Goal: Information Seeking & Learning: Learn about a topic

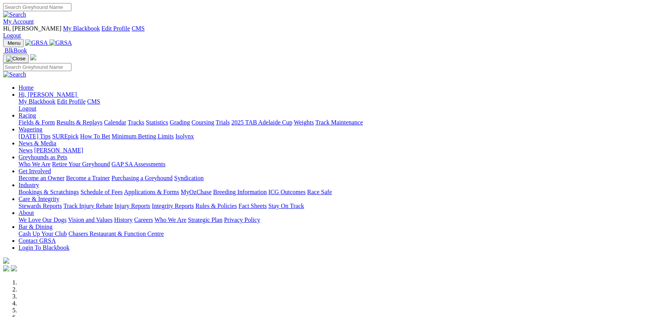
click at [36, 112] on link "Racing" at bounding box center [27, 115] width 17 height 7
click at [102, 119] on link "Results & Replays" at bounding box center [79, 122] width 46 height 7
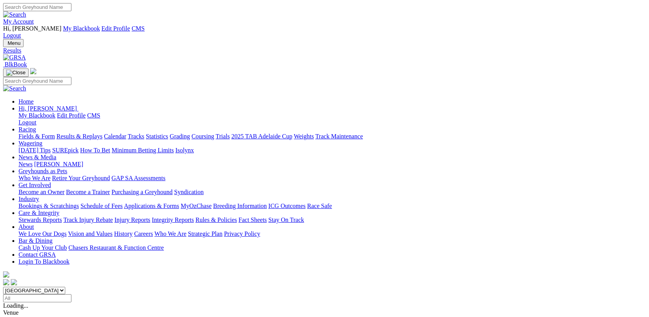
click at [71, 294] on input "Select date" at bounding box center [37, 298] width 68 height 8
drag, startPoint x: 272, startPoint y: 115, endPoint x: 277, endPoint y: 121, distance: 8.0
type input "Monday, 18 Aug 2025"
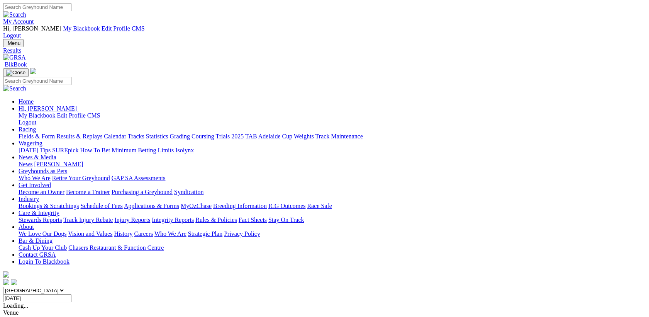
click at [71, 6] on input "Search" at bounding box center [37, 7] width 68 height 8
type input "TERRIFIC BOBBY"
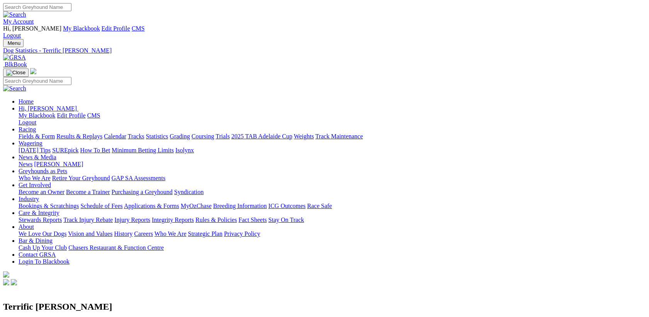
click at [42, 140] on link "Wagering" at bounding box center [31, 143] width 24 height 7
click at [194, 147] on link "Isolynx" at bounding box center [184, 150] width 19 height 7
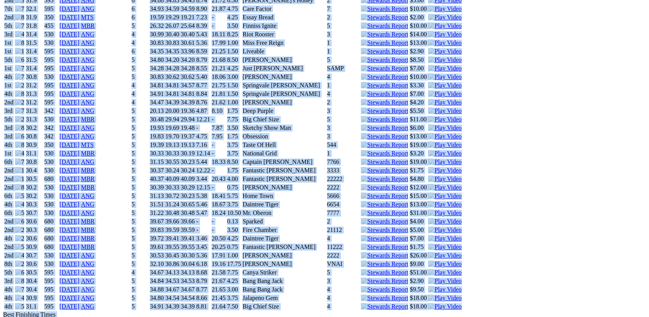
scroll to position [979, 0]
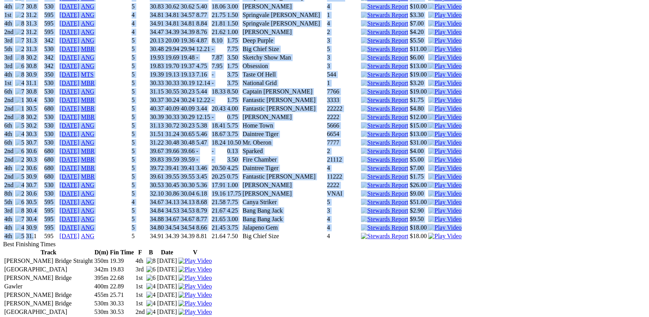
drag, startPoint x: 71, startPoint y: 94, endPoint x: 104, endPoint y: 159, distance: 72.9
click at [104, 159] on div "Terrific Bobby Whelped: 29 Sep 2021 Sex: Dog Colour: Fawn PROFILE Trainer: Liz …" at bounding box center [324, 39] width 643 height 1462
drag, startPoint x: 104, startPoint y: 159, endPoint x: 51, endPoint y: 136, distance: 57.6
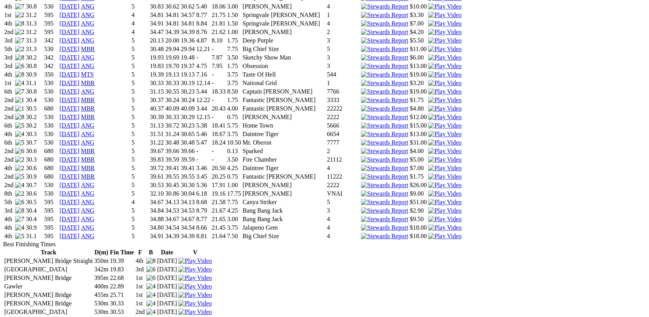
drag, startPoint x: 123, startPoint y: 102, endPoint x: 207, endPoint y: 103, distance: 84.2
click at [207, 190] on tr "8th 30.6 530 10 Jul 25 ANG 5 32.10 30.86 30.04 6.18 19.16 17.75 Sir Dodge VNAI …" at bounding box center [233, 194] width 458 height 8
drag, startPoint x: 207, startPoint y: 103, endPoint x: 146, endPoint y: 102, distance: 61.4
click at [80, 190] on link "10 Jul 25" at bounding box center [69, 193] width 20 height 7
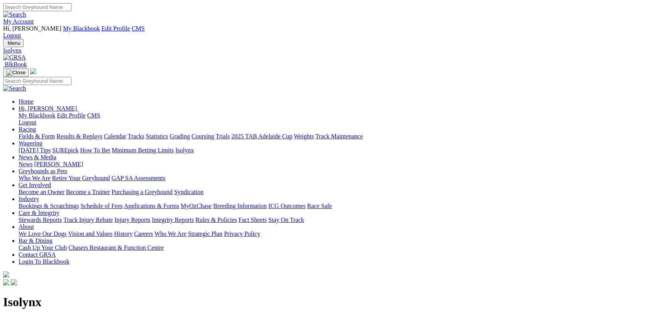
click at [36, 126] on link "Racing" at bounding box center [27, 129] width 17 height 7
click at [96, 133] on link "Results & Replays" at bounding box center [79, 136] width 46 height 7
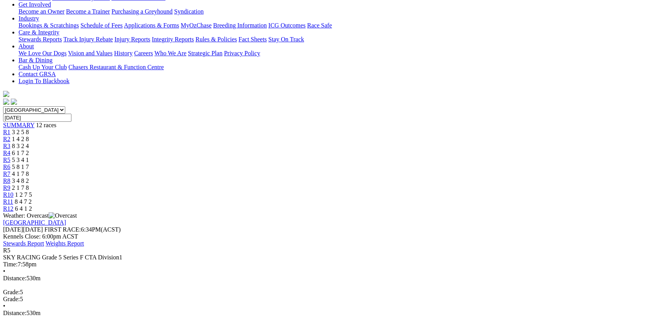
scroll to position [200, 0]
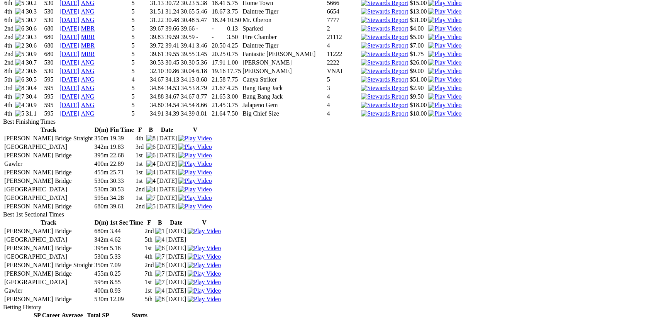
scroll to position [901, 0]
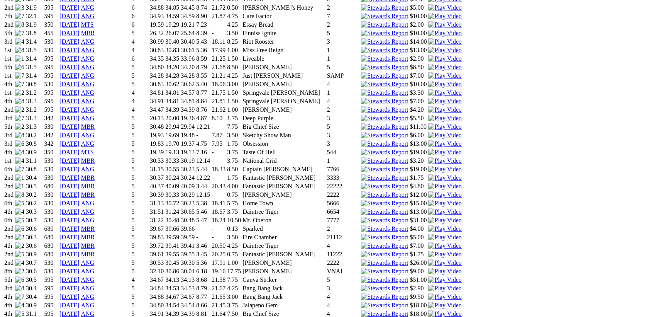
click at [80, 259] on link "03 Jul 25" at bounding box center [69, 262] width 20 height 7
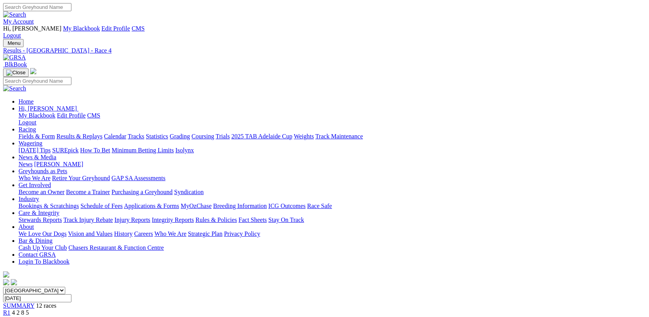
scroll to position [100, 0]
click at [71, 294] on input "Select date" at bounding box center [37, 298] width 68 height 8
type input "[DATE]"
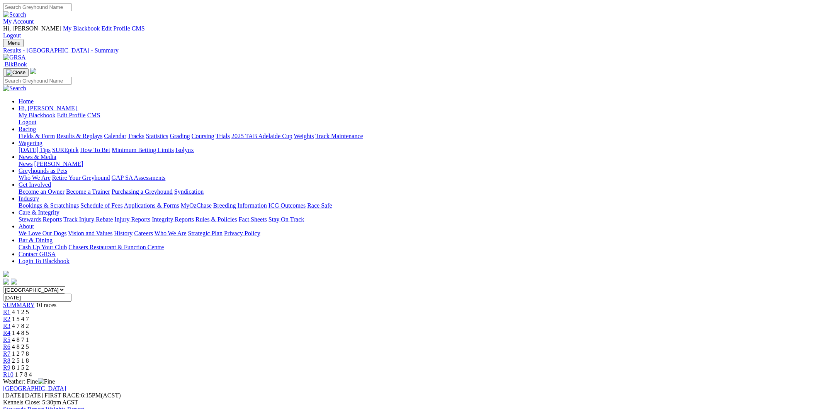
click at [42, 140] on link "Wagering" at bounding box center [31, 143] width 24 height 7
click at [194, 147] on link "Isolynx" at bounding box center [184, 150] width 19 height 7
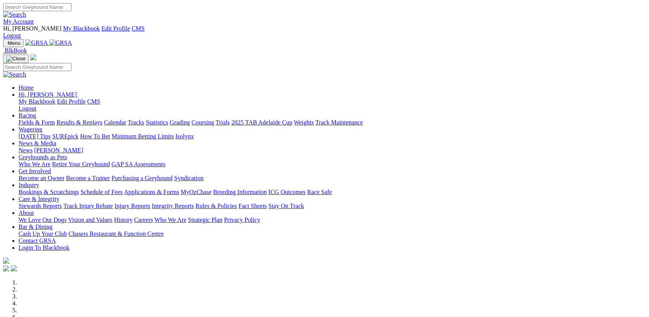
click at [36, 112] on link "Racing" at bounding box center [27, 115] width 17 height 7
click at [126, 119] on link "Calendar" at bounding box center [115, 122] width 22 height 7
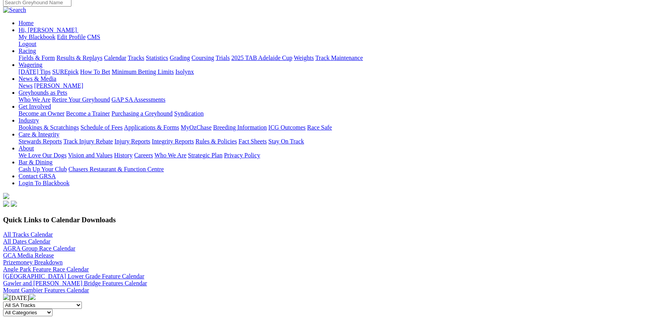
scroll to position [100, 0]
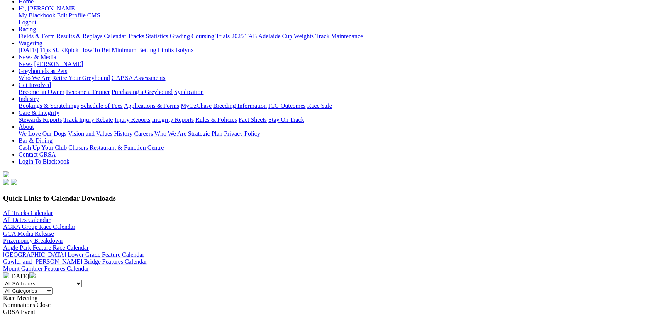
click at [36, 272] on img at bounding box center [32, 275] width 6 height 6
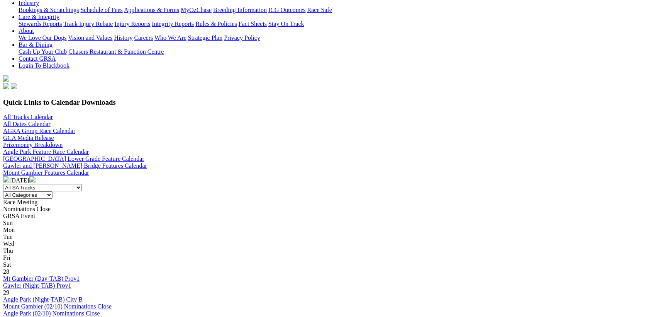
scroll to position [200, 0]
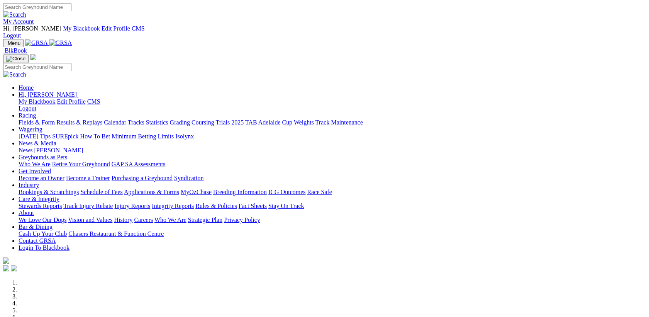
click at [42, 126] on link "Wagering" at bounding box center [31, 129] width 24 height 7
click at [194, 133] on link "Isolynx" at bounding box center [184, 136] width 19 height 7
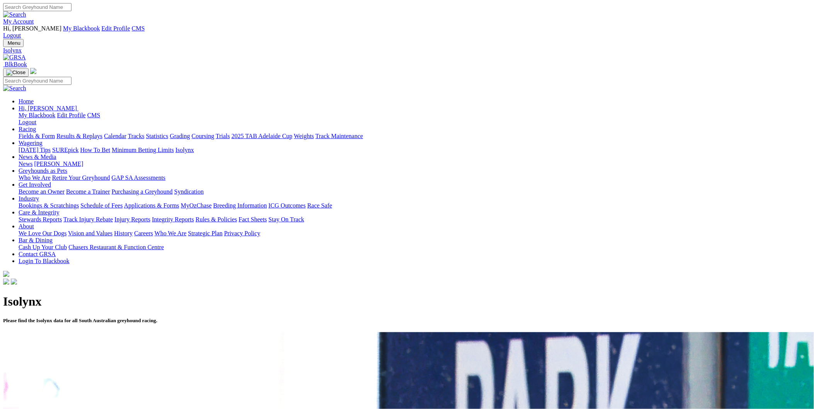
click at [34, 18] on link "My Account" at bounding box center [18, 21] width 31 height 7
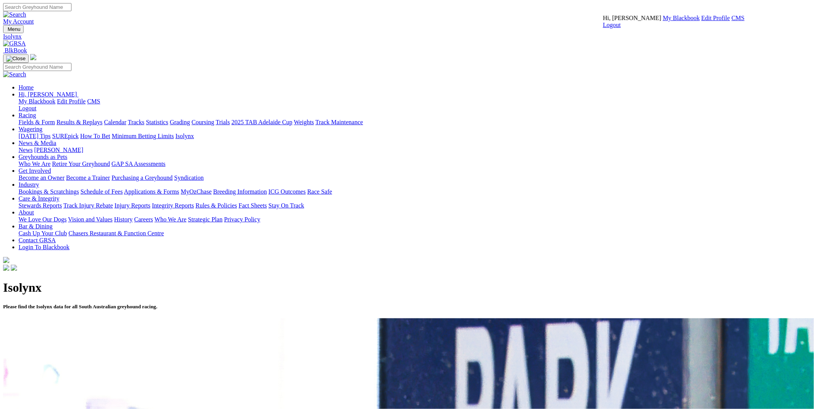
click at [649, 21] on link "CMS" at bounding box center [737, 18] width 13 height 7
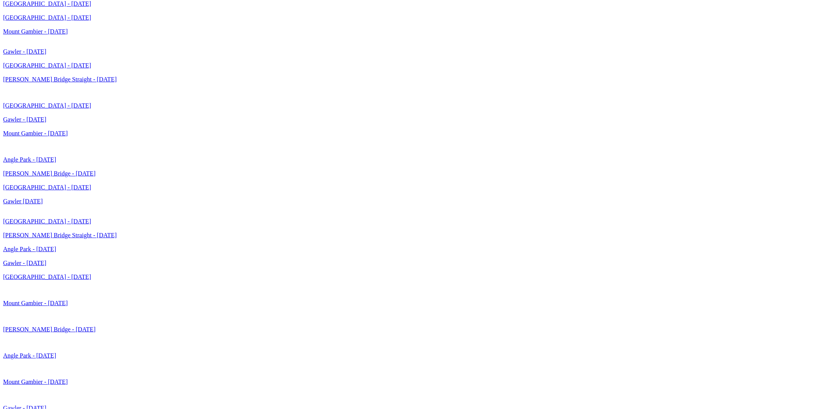
scroll to position [2028, 0]
